Goal: Task Accomplishment & Management: Use online tool/utility

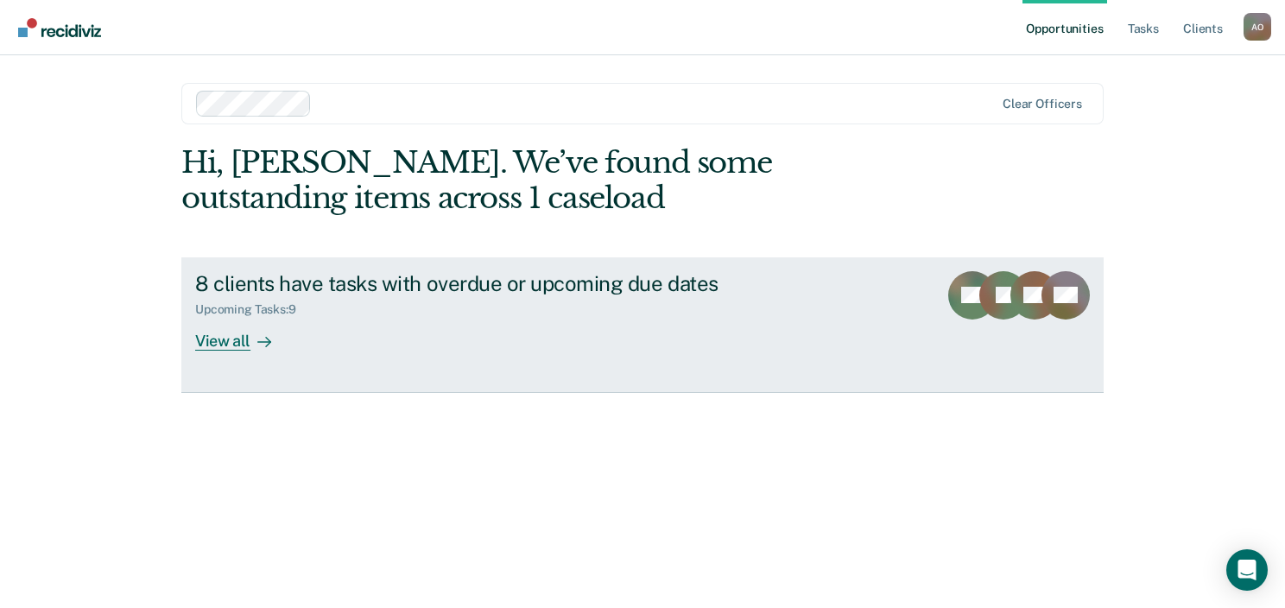
click at [237, 343] on div "View all" at bounding box center [243, 334] width 97 height 34
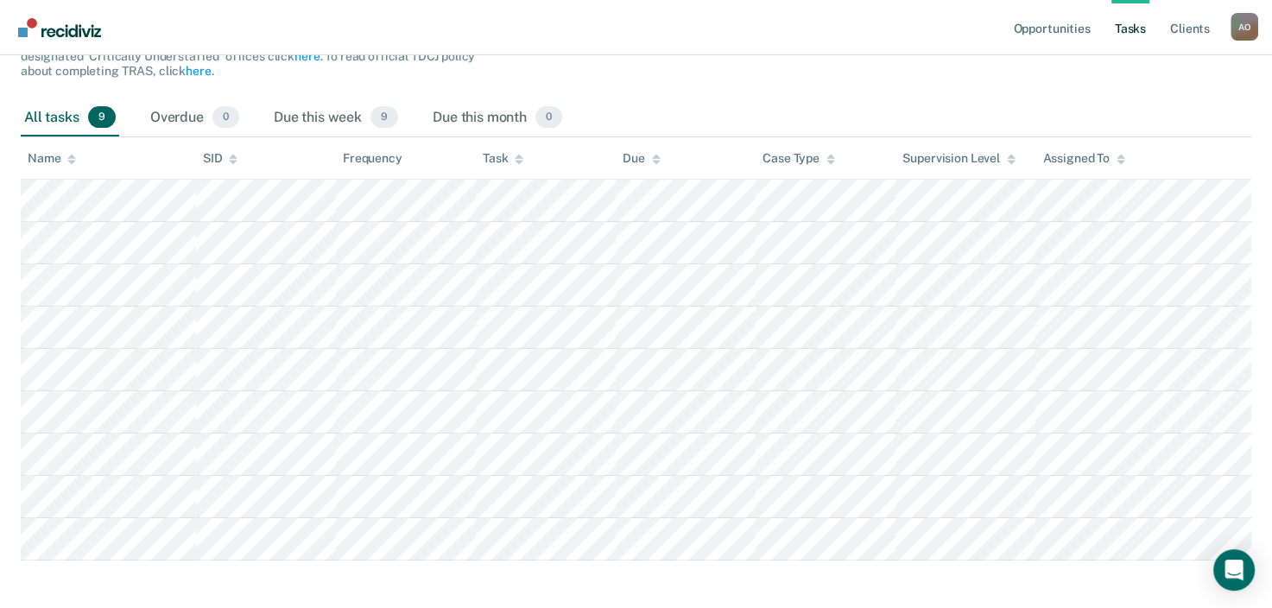
scroll to position [253, 0]
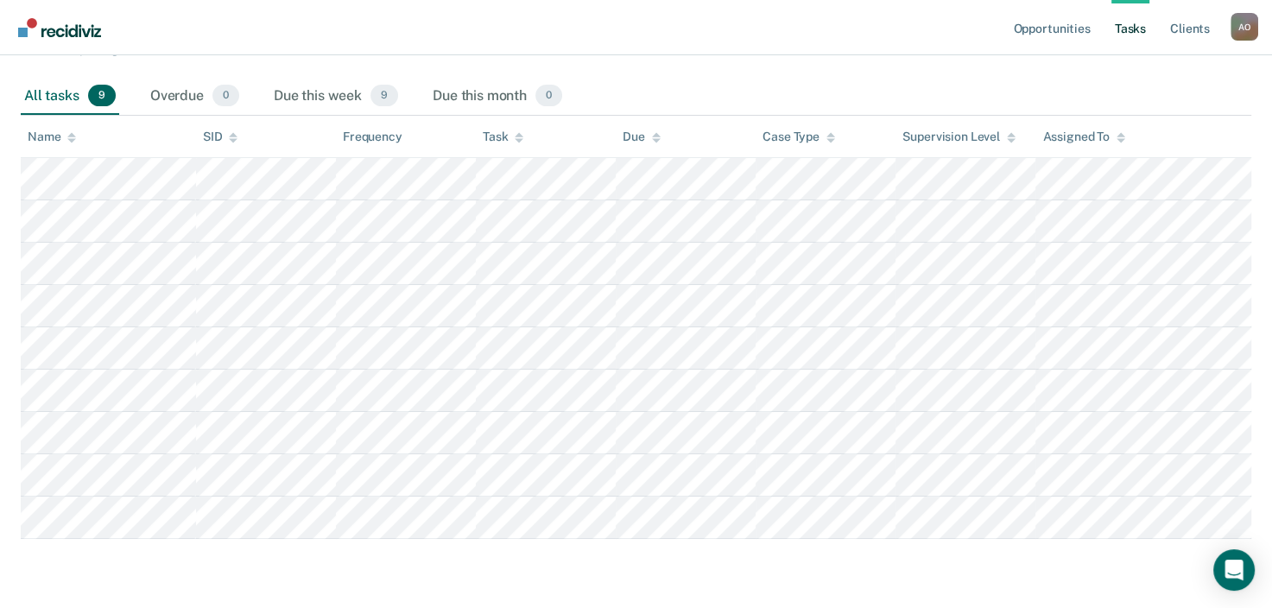
click at [437, 572] on main "Clear officers Tasks The clients listed below have upcoming requirements due th…" at bounding box center [636, 223] width 1272 height 757
